Goal: Transaction & Acquisition: Purchase product/service

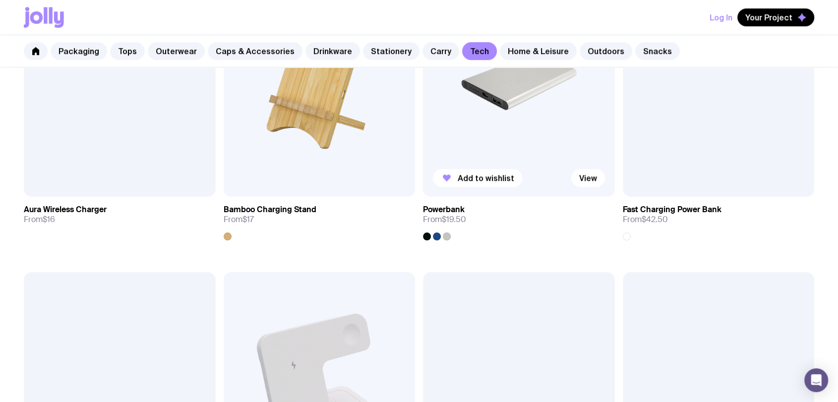
scroll to position [496, 0]
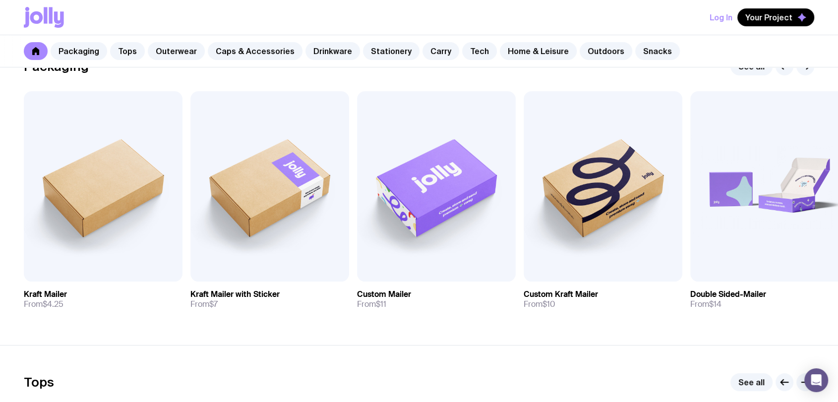
scroll to position [330, 0]
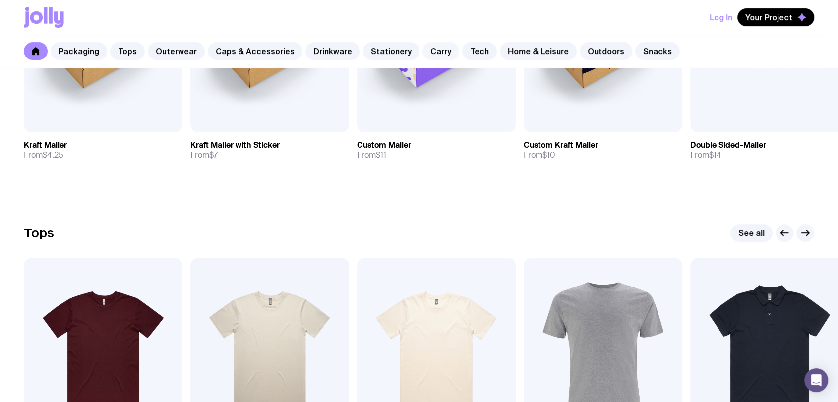
click at [440, 53] on link "Carry" at bounding box center [440, 51] width 37 height 18
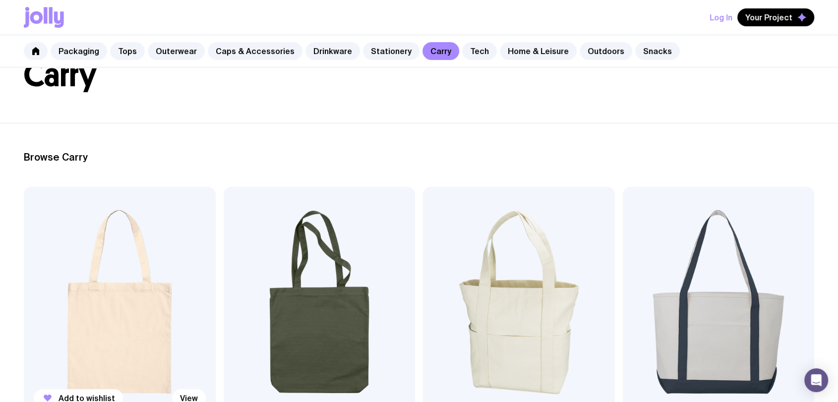
scroll to position [220, 0]
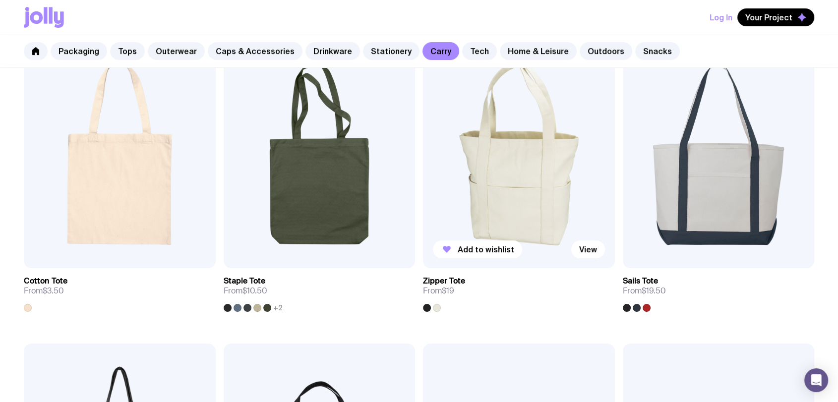
click at [497, 196] on img at bounding box center [519, 153] width 192 height 230
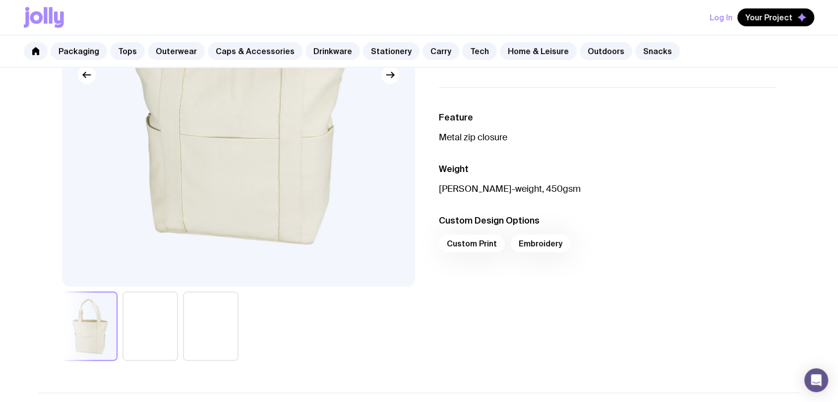
scroll to position [110, 0]
